Goal: Task Accomplishment & Management: Manage account settings

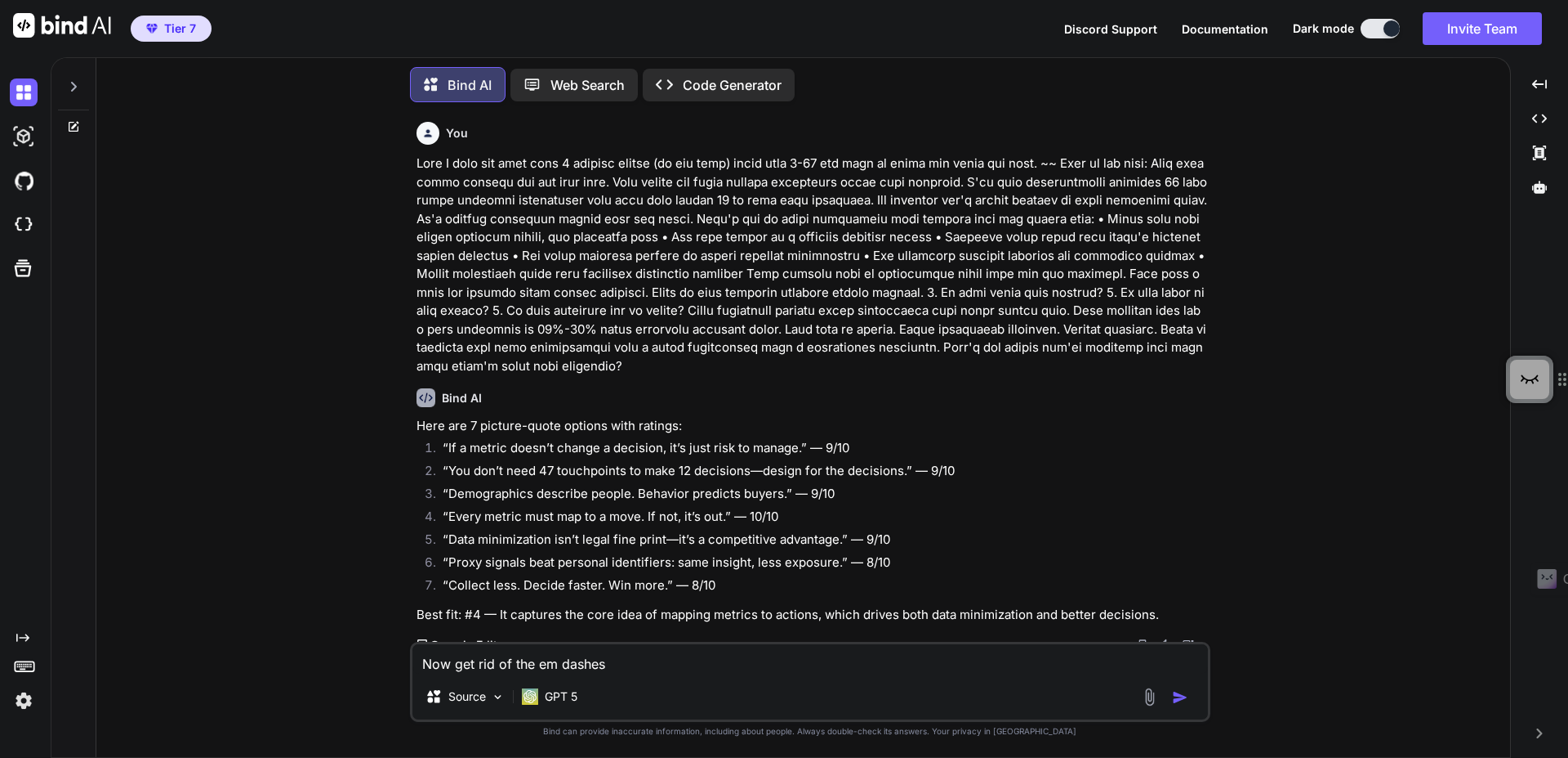
scroll to position [1161, 0]
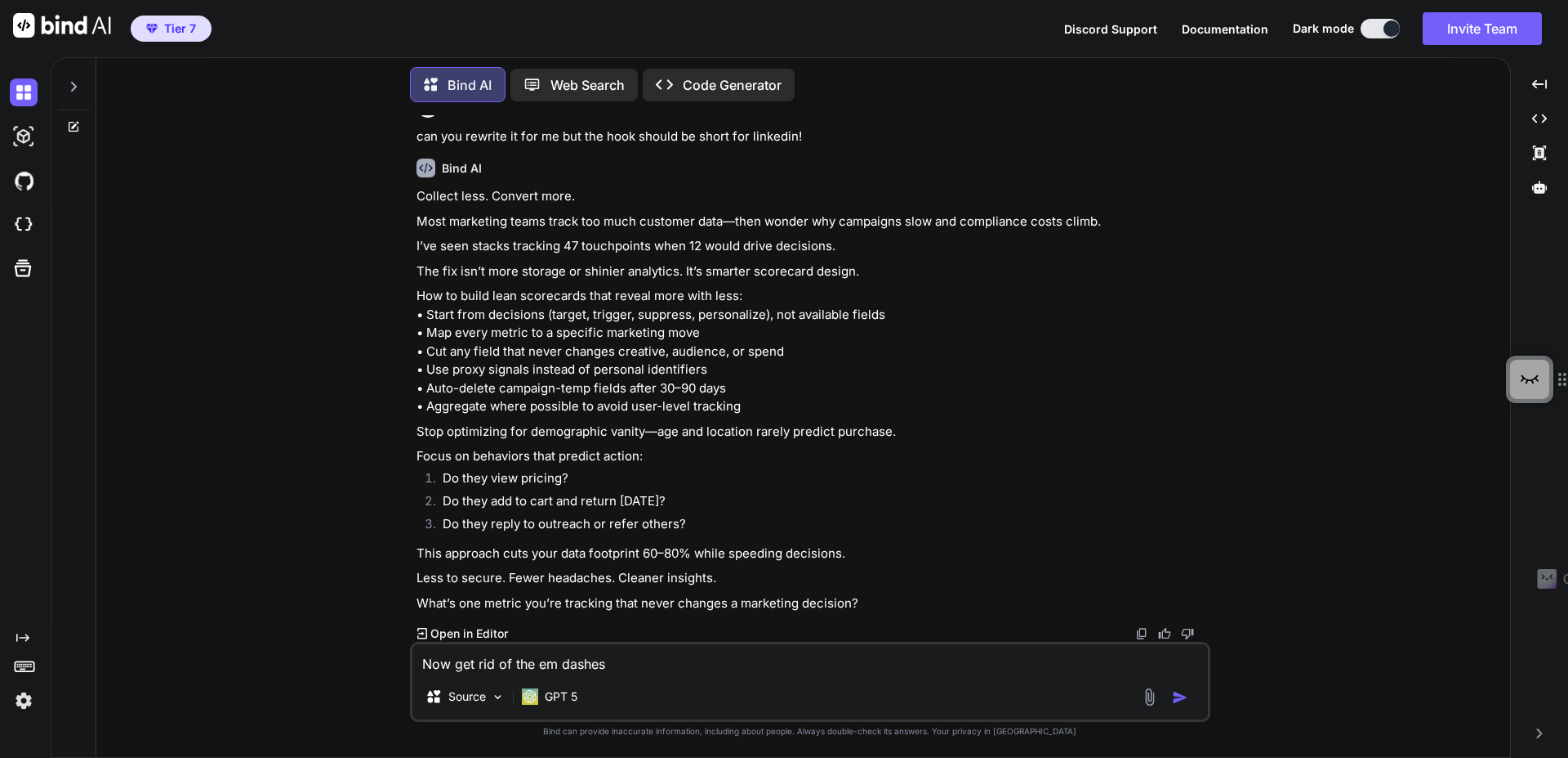
click at [79, 88] on div at bounding box center [73, 82] width 31 height 56
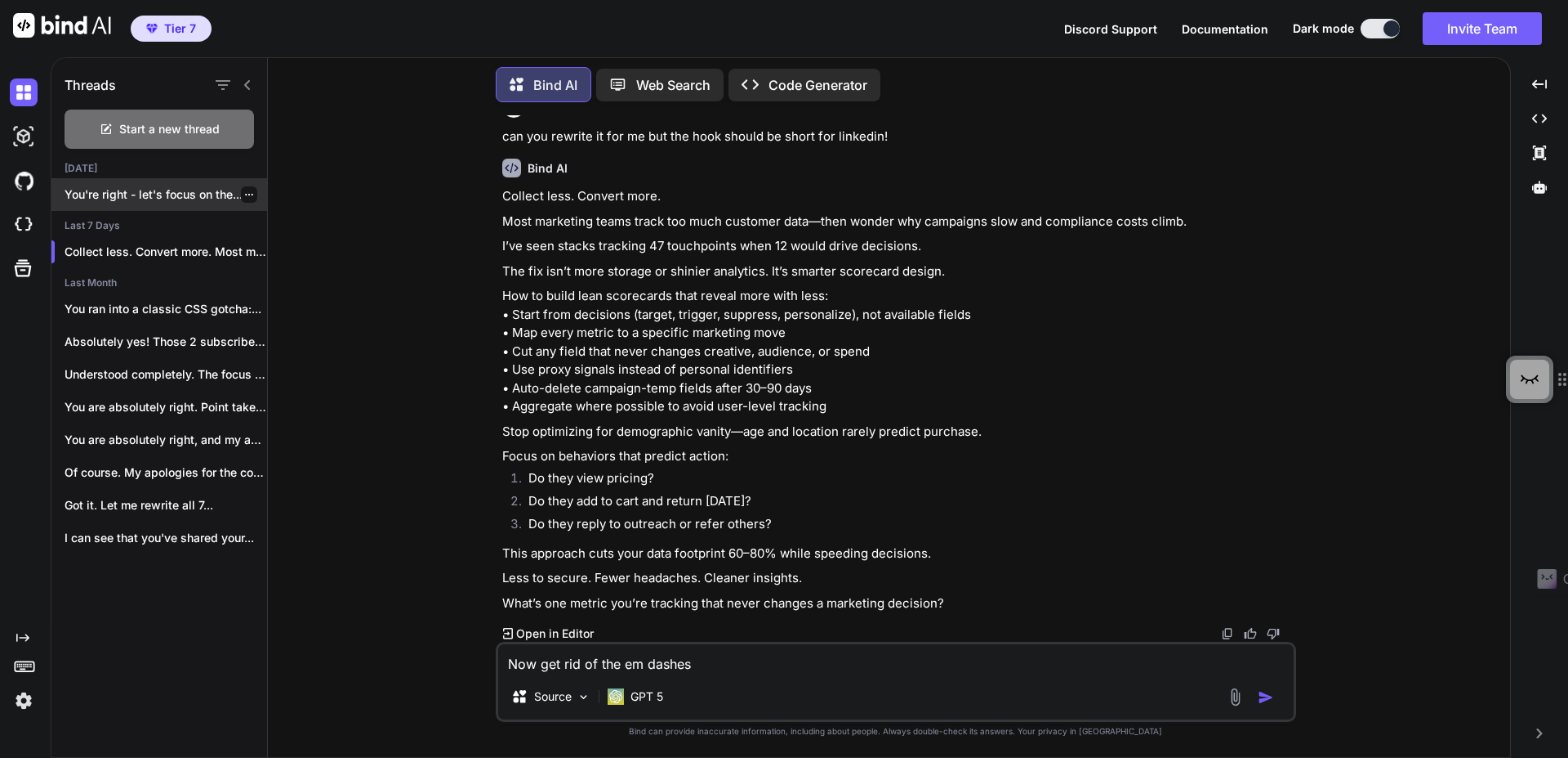
click at [183, 191] on p "You're right - let's focus on the..." at bounding box center [165, 194] width 202 height 16
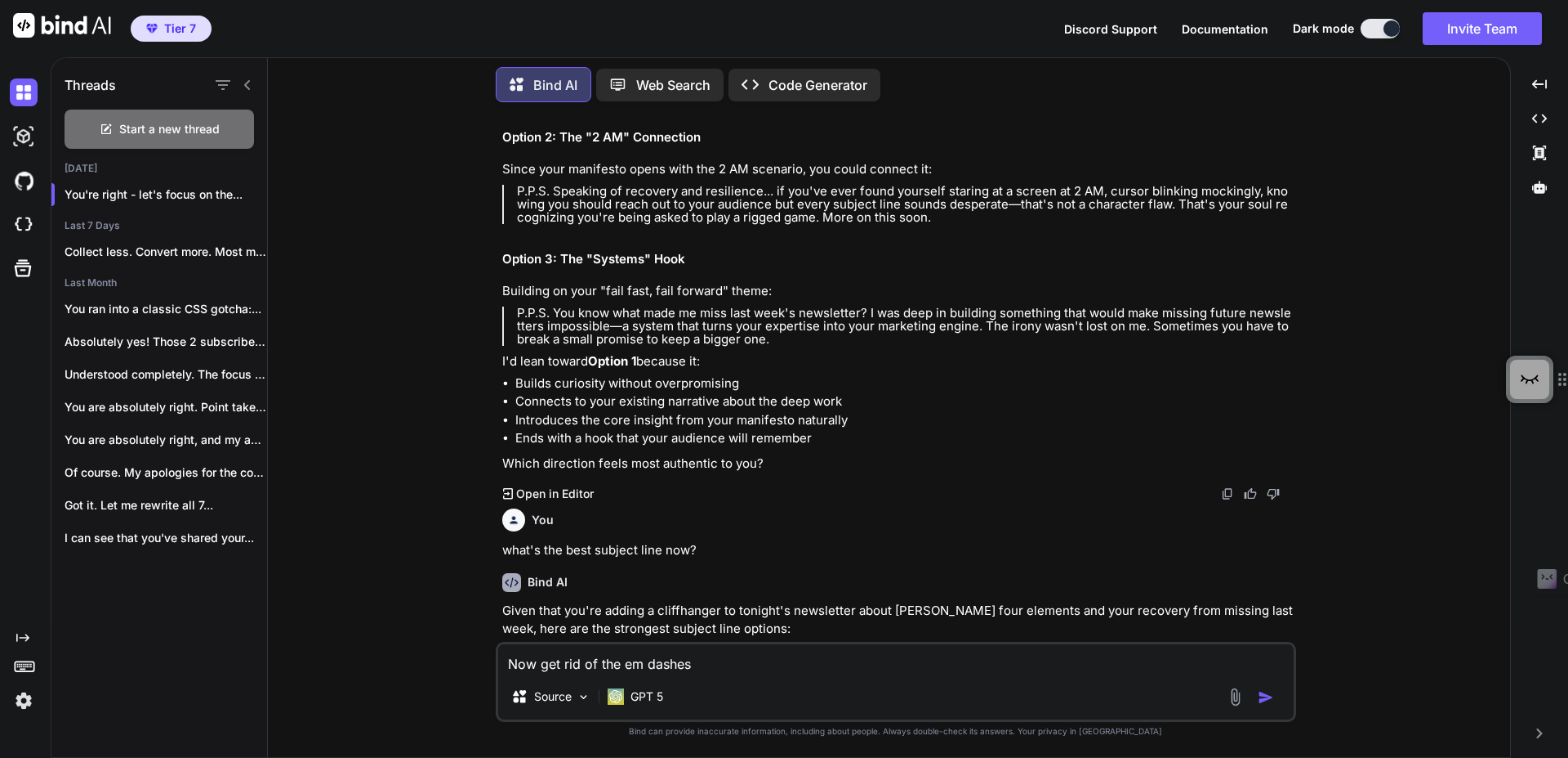
scroll to position [13165, 0]
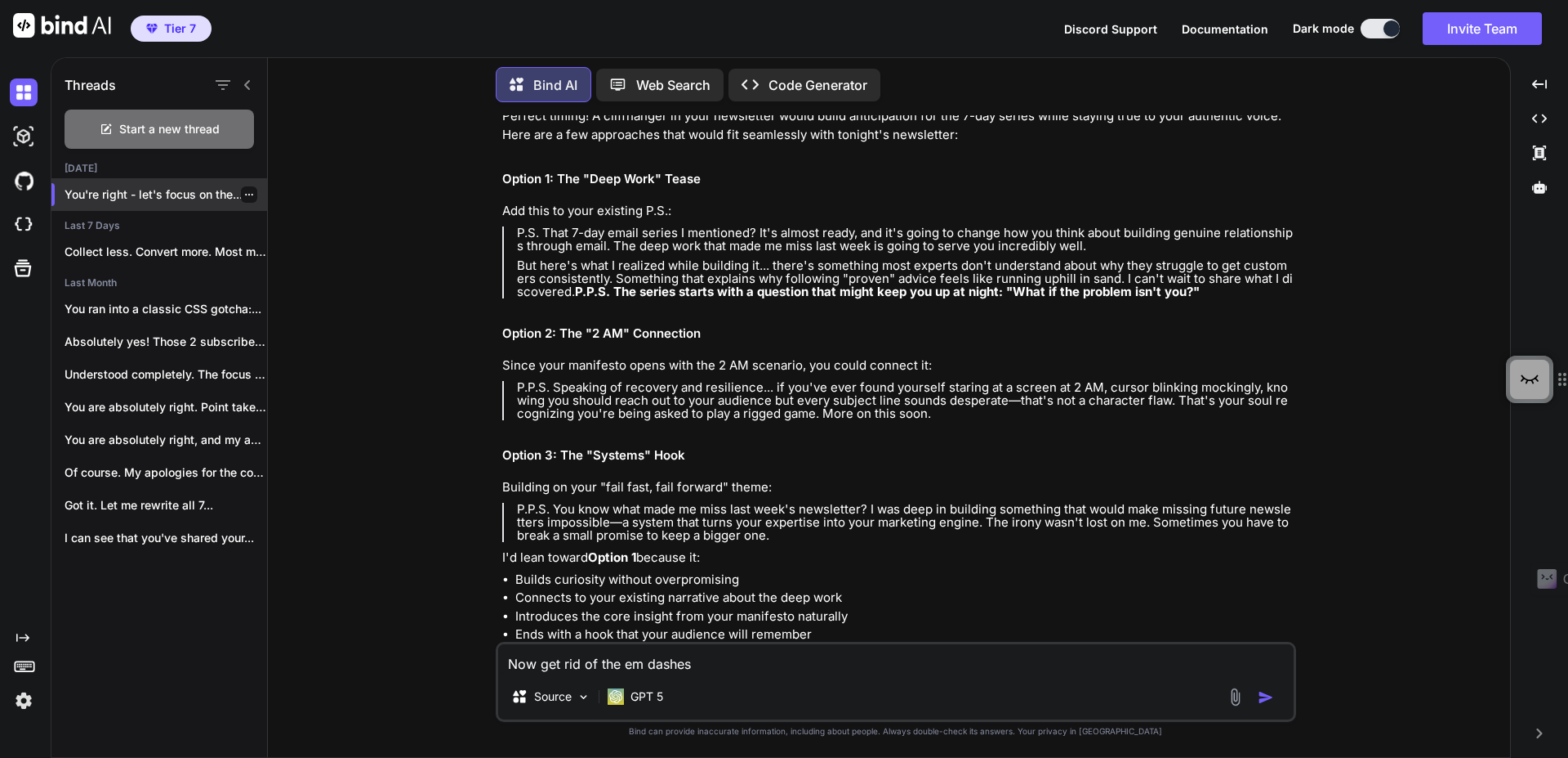
click at [244, 195] on div at bounding box center [249, 194] width 16 height 16
click at [241, 199] on div "You're right - let's focus on the..." at bounding box center [159, 194] width 216 height 33
click at [244, 192] on icon "button" at bounding box center [249, 195] width 10 height 10
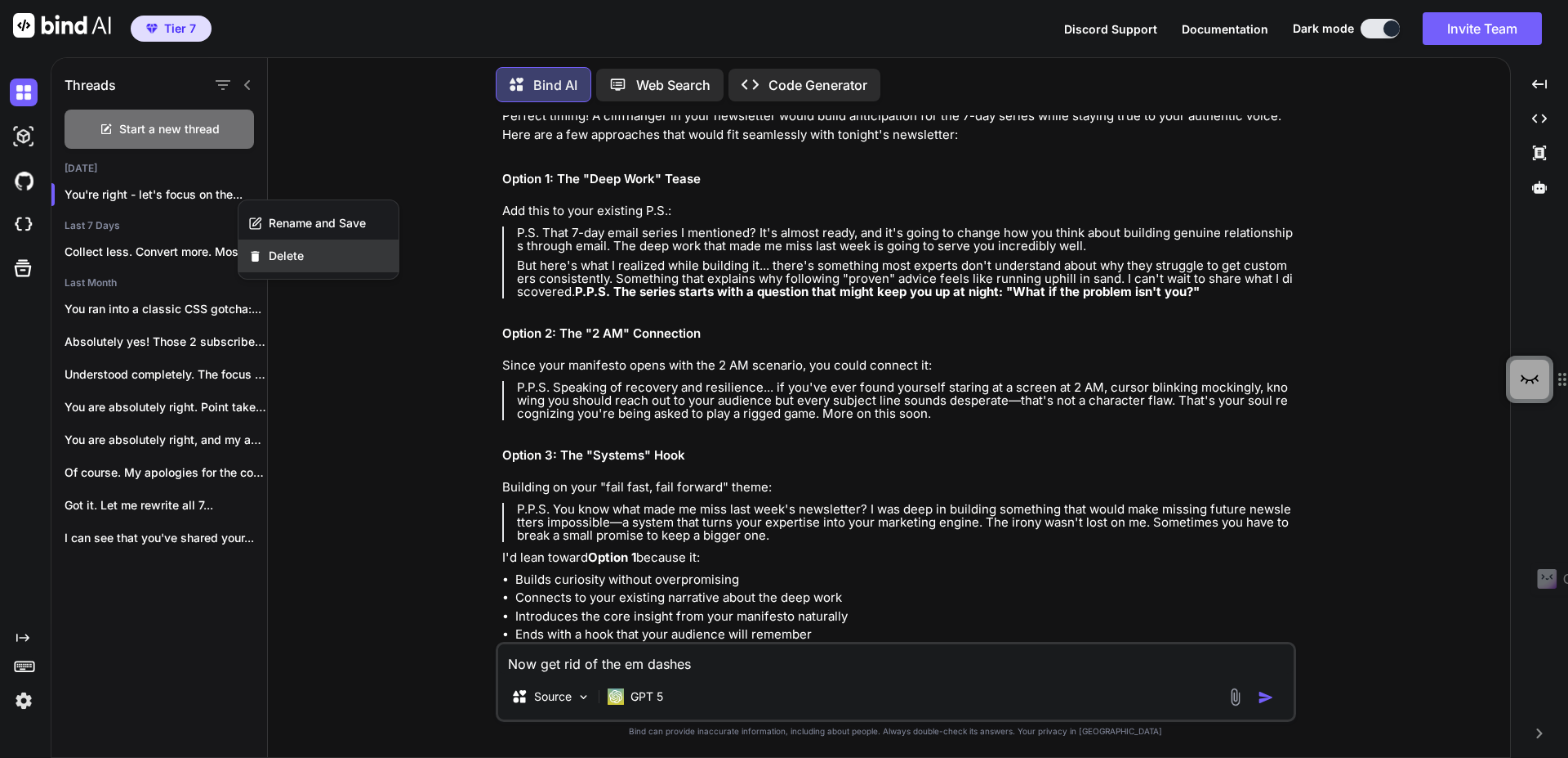
click at [303, 243] on div "Delete" at bounding box center [318, 255] width 160 height 33
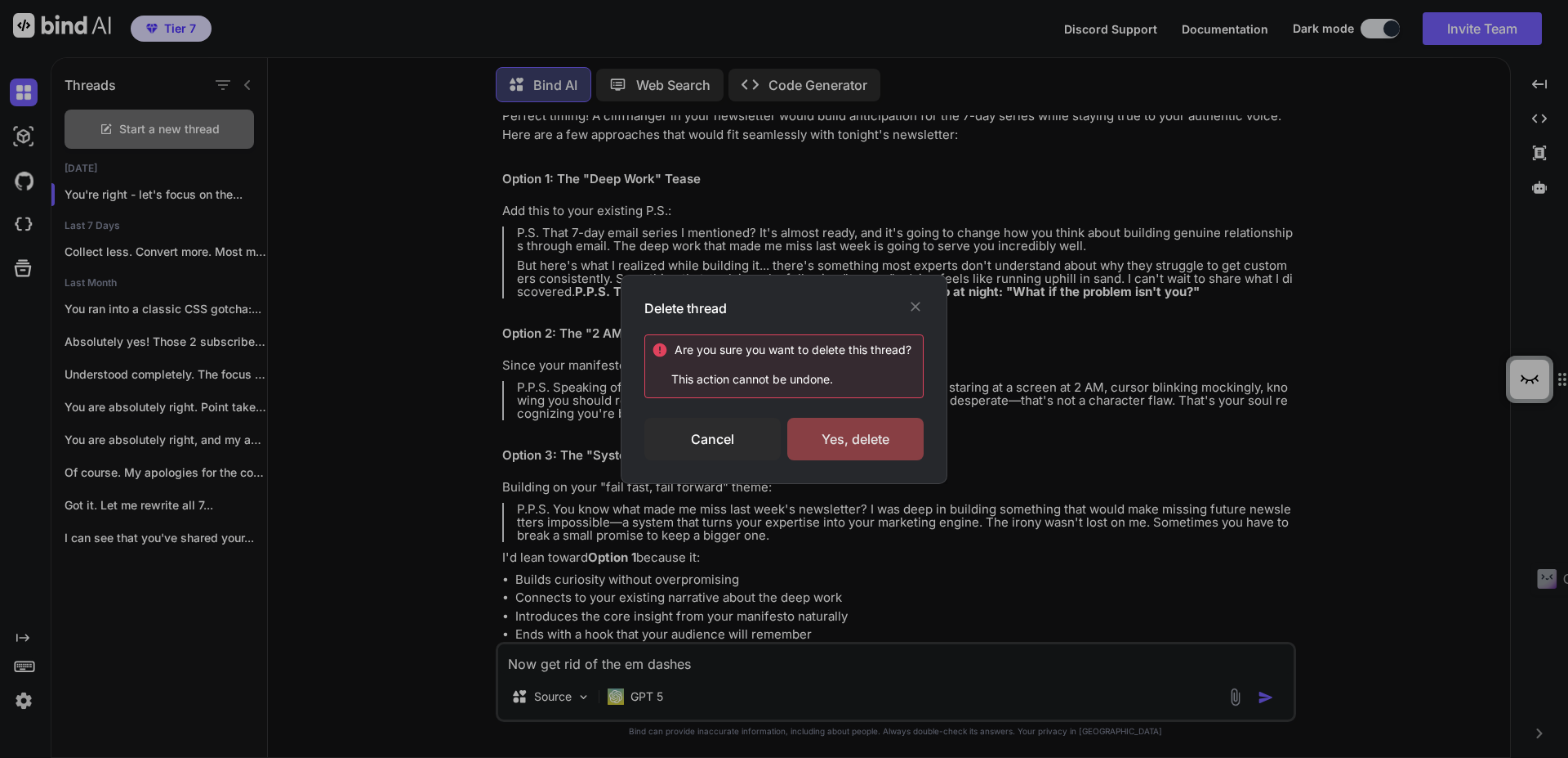
click at [834, 434] on div "Yes, delete" at bounding box center [856, 439] width 136 height 43
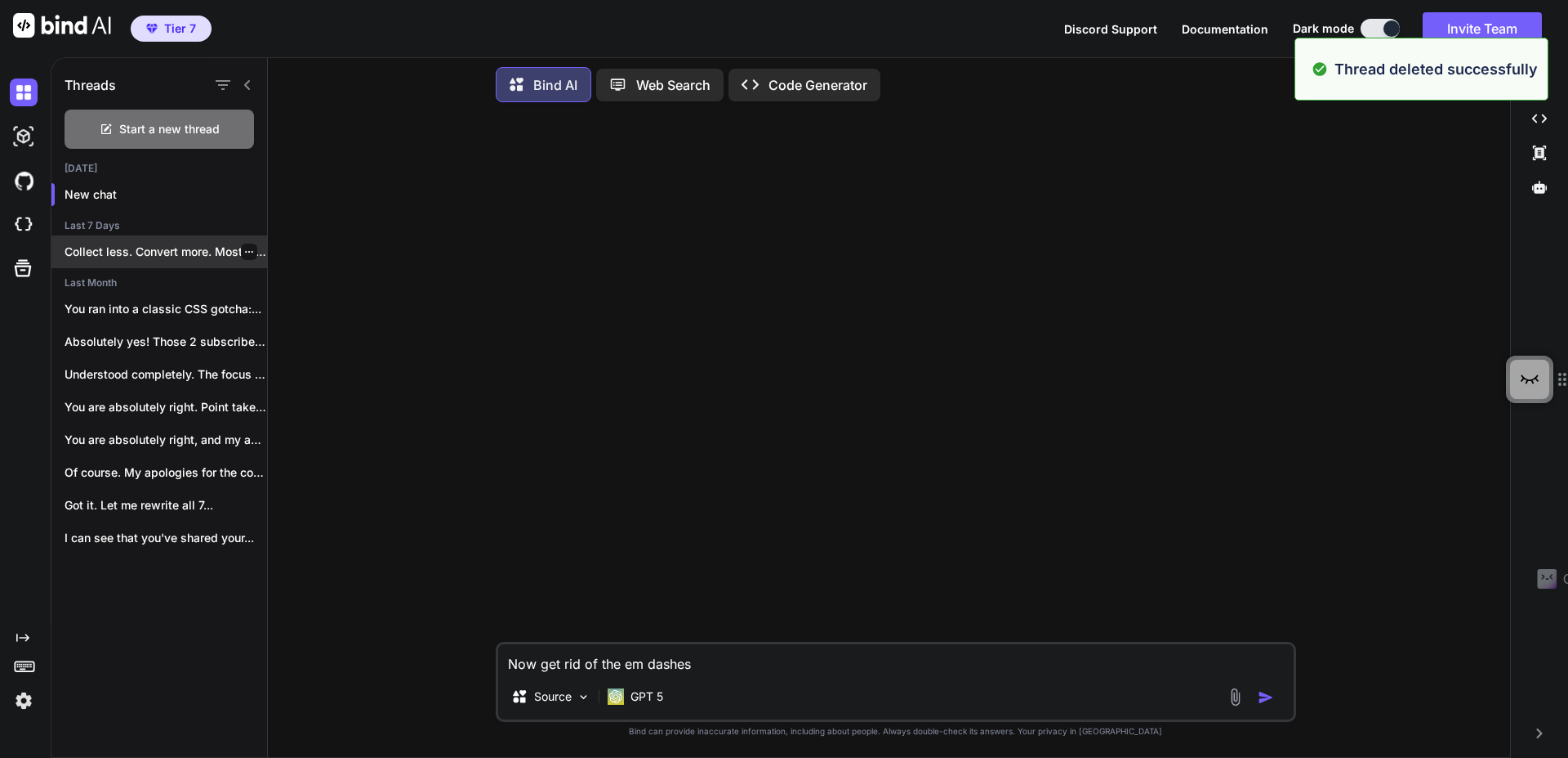
click at [171, 244] on p "Collect less. Convert more. Most marketing teams..." at bounding box center [165, 251] width 202 height 16
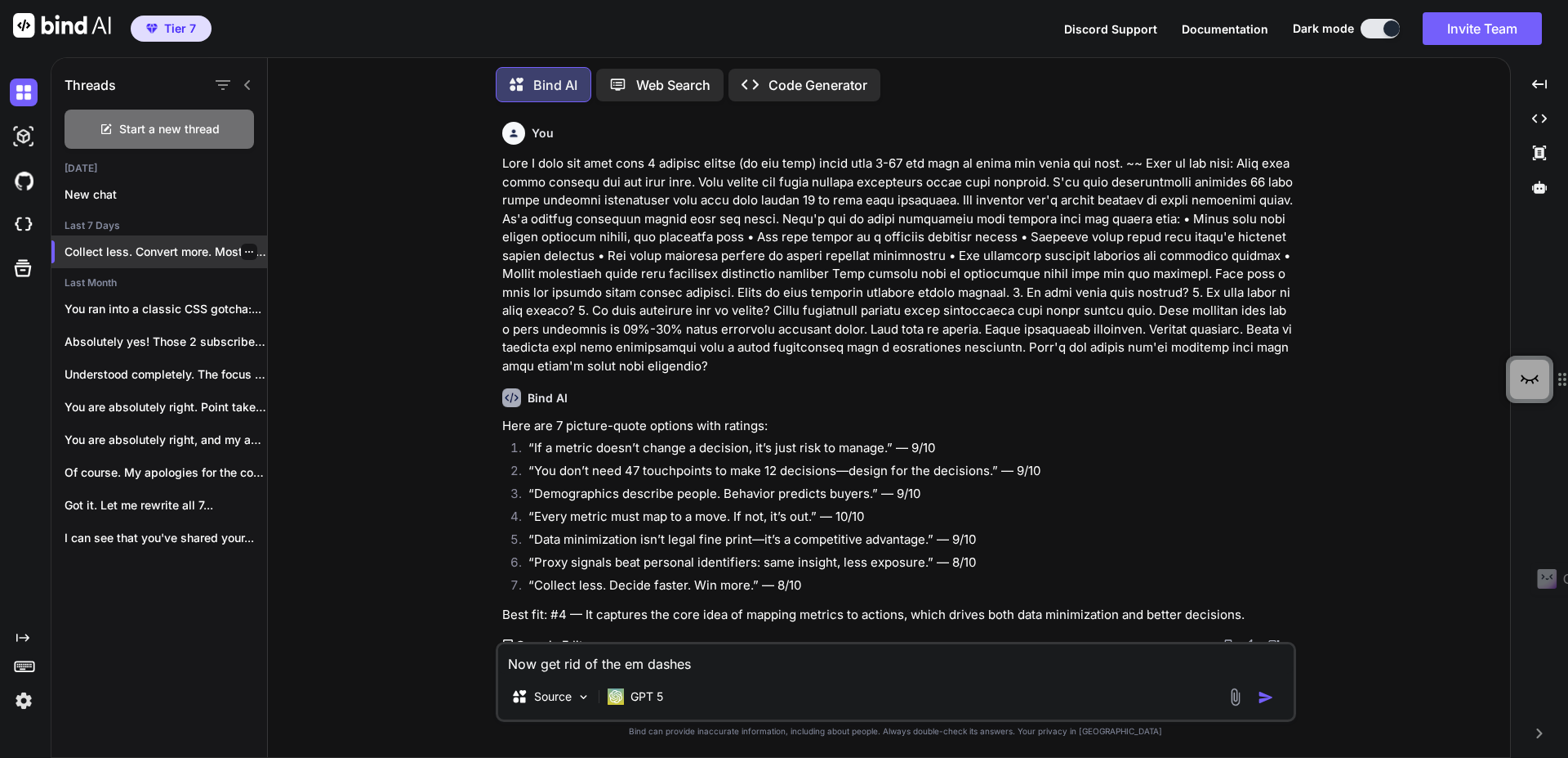
click at [244, 247] on icon "button" at bounding box center [249, 252] width 10 height 10
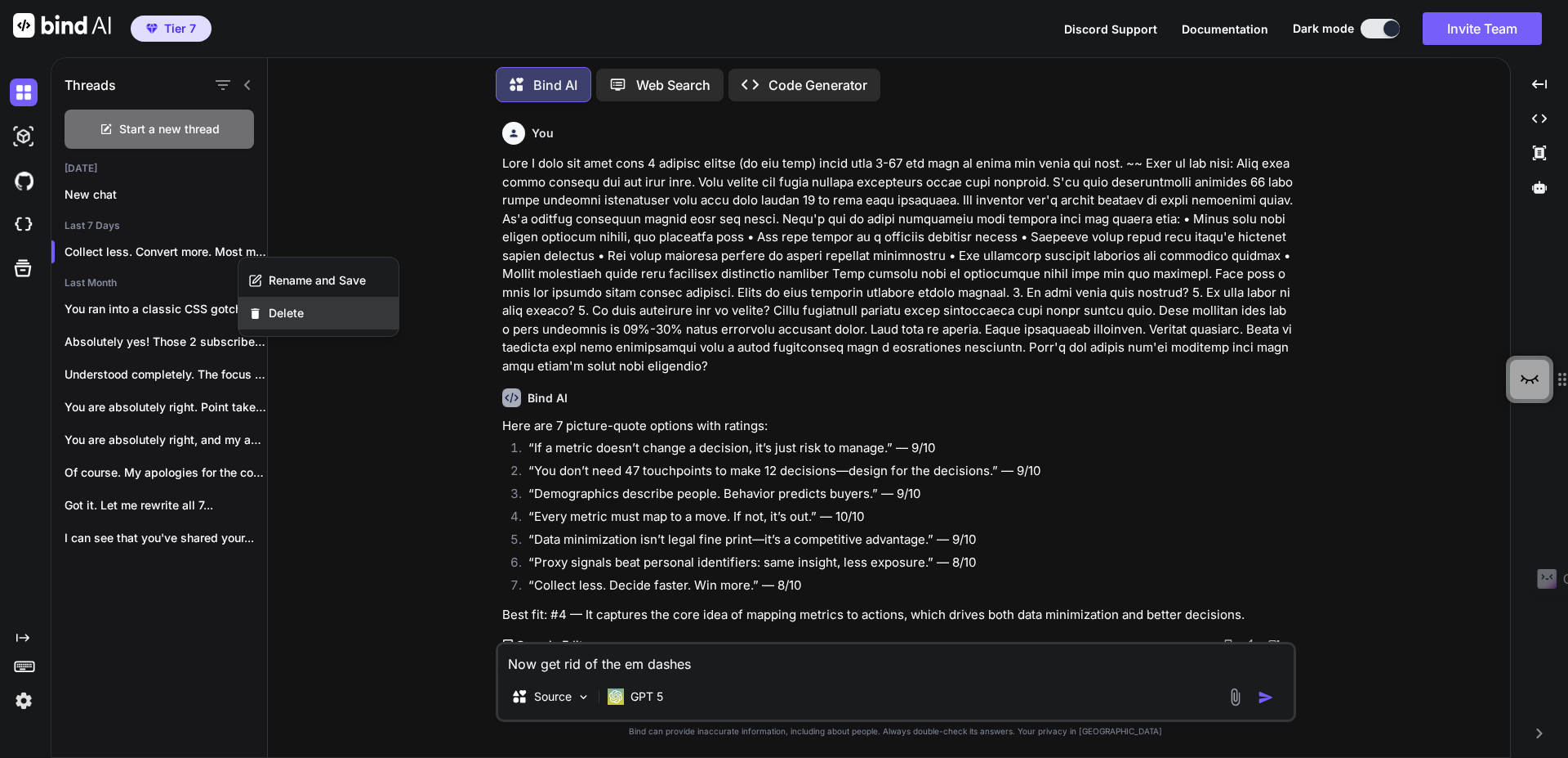
click at [293, 317] on span "Delete" at bounding box center [286, 313] width 35 height 16
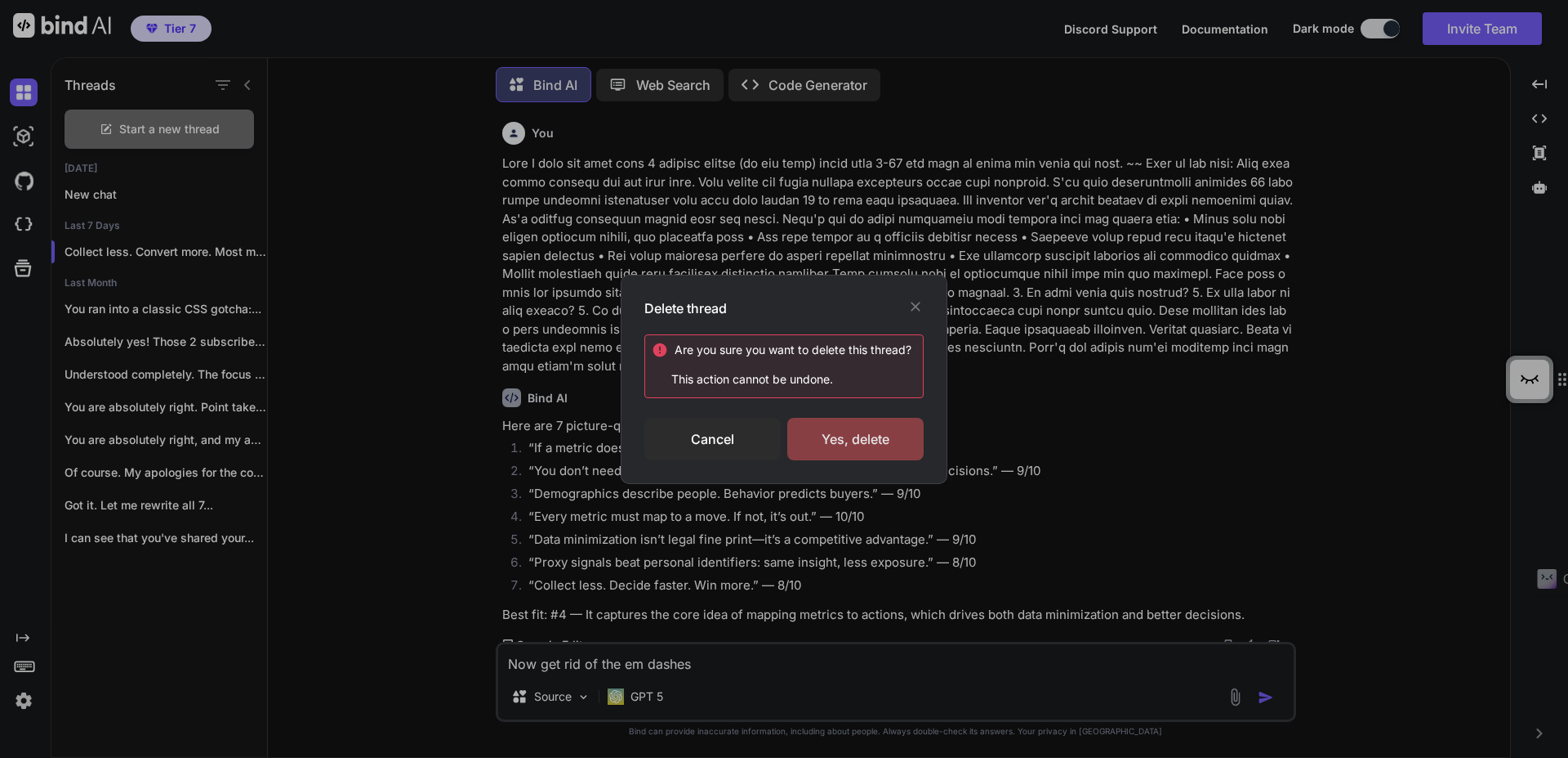
click at [843, 449] on div "Yes, delete" at bounding box center [856, 439] width 136 height 43
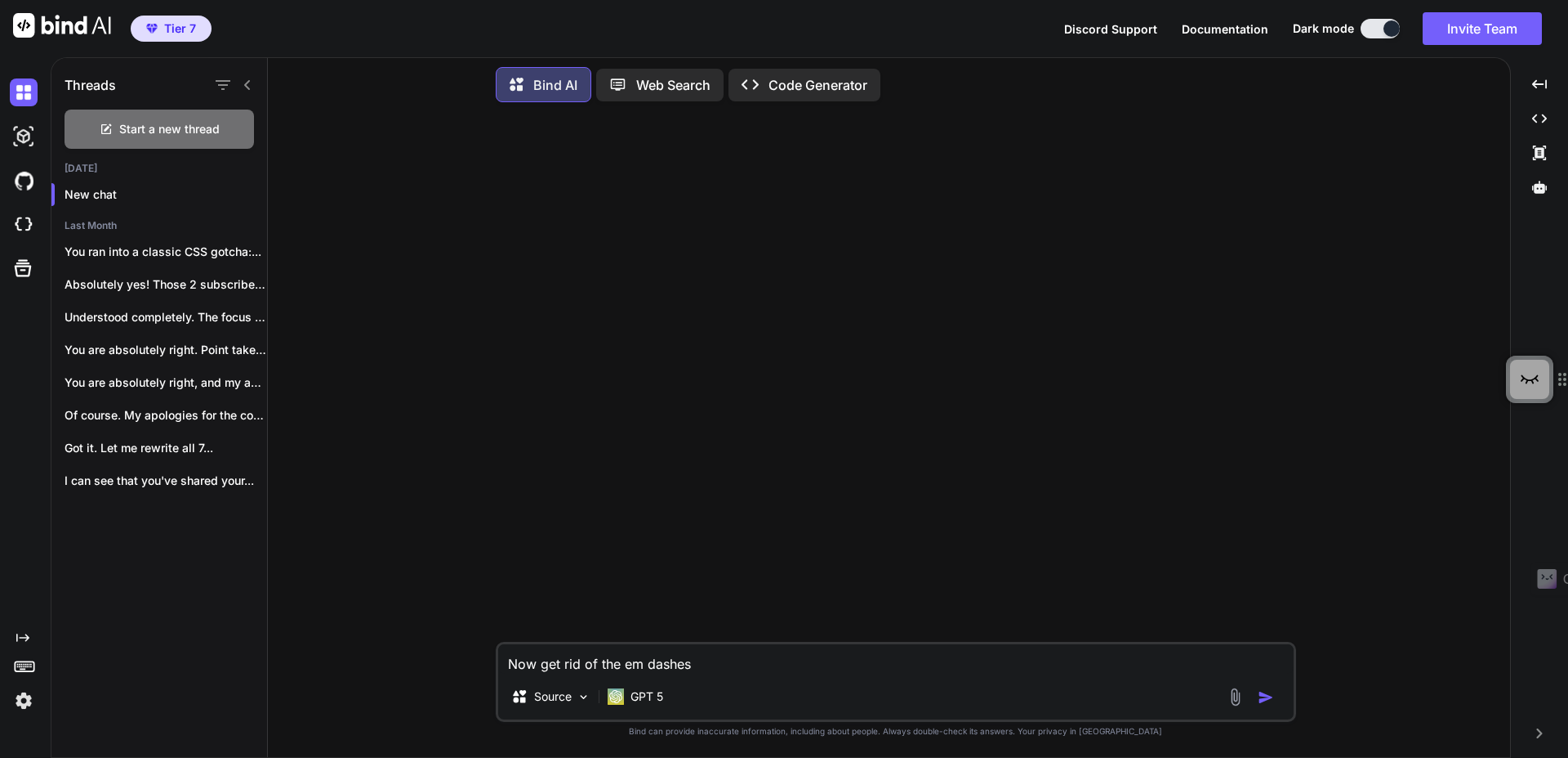
type textarea "x"
